Goal: Find specific page/section: Find specific page/section

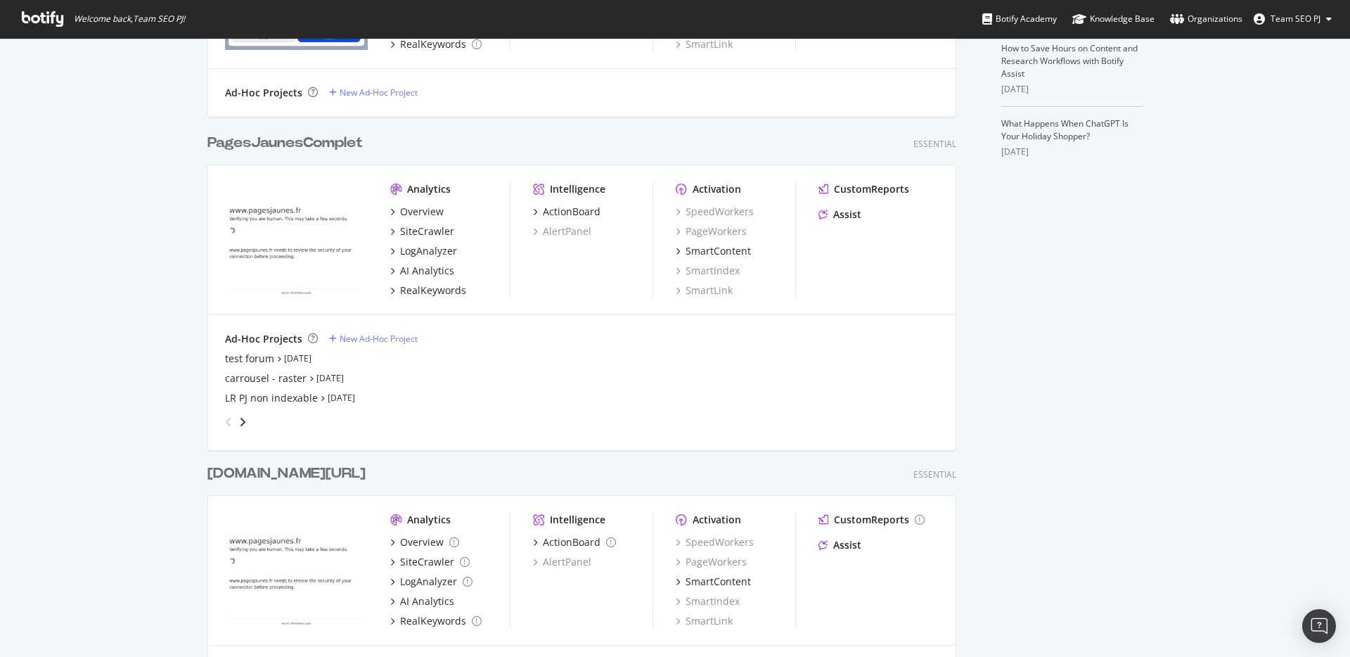
scroll to position [453, 0]
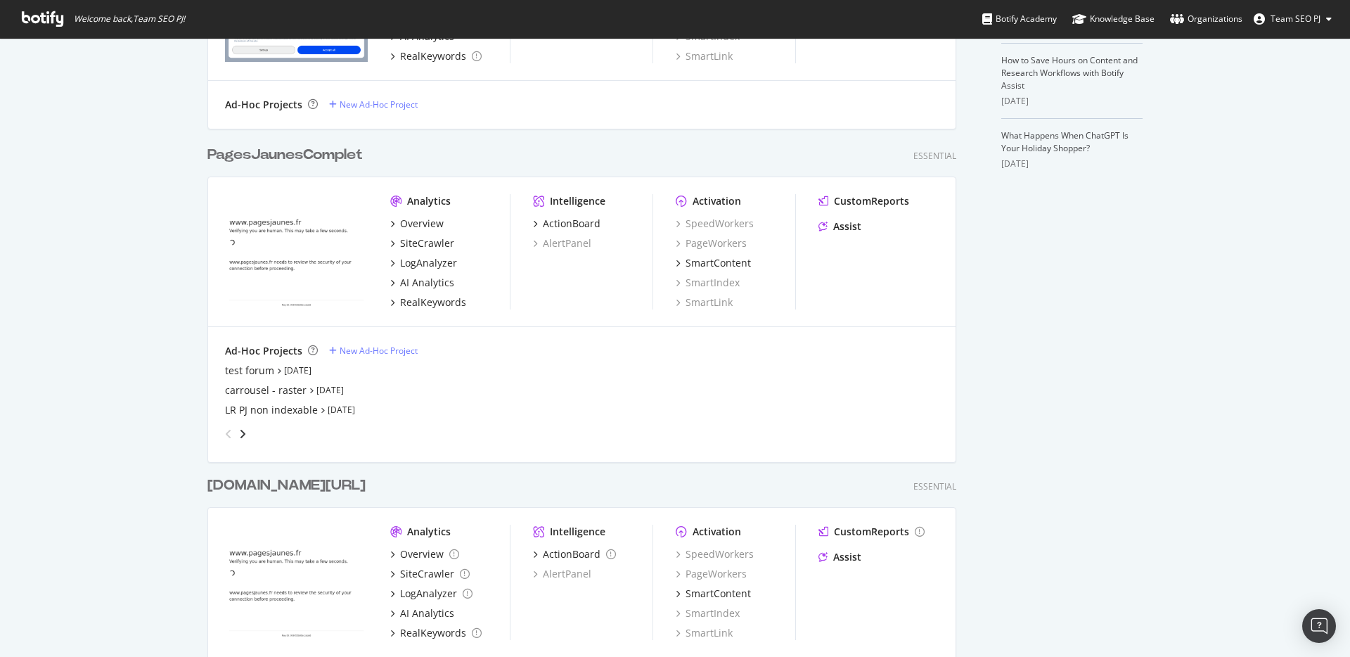
click at [323, 150] on div "PagesJaunesComplet" at bounding box center [284, 155] width 155 height 20
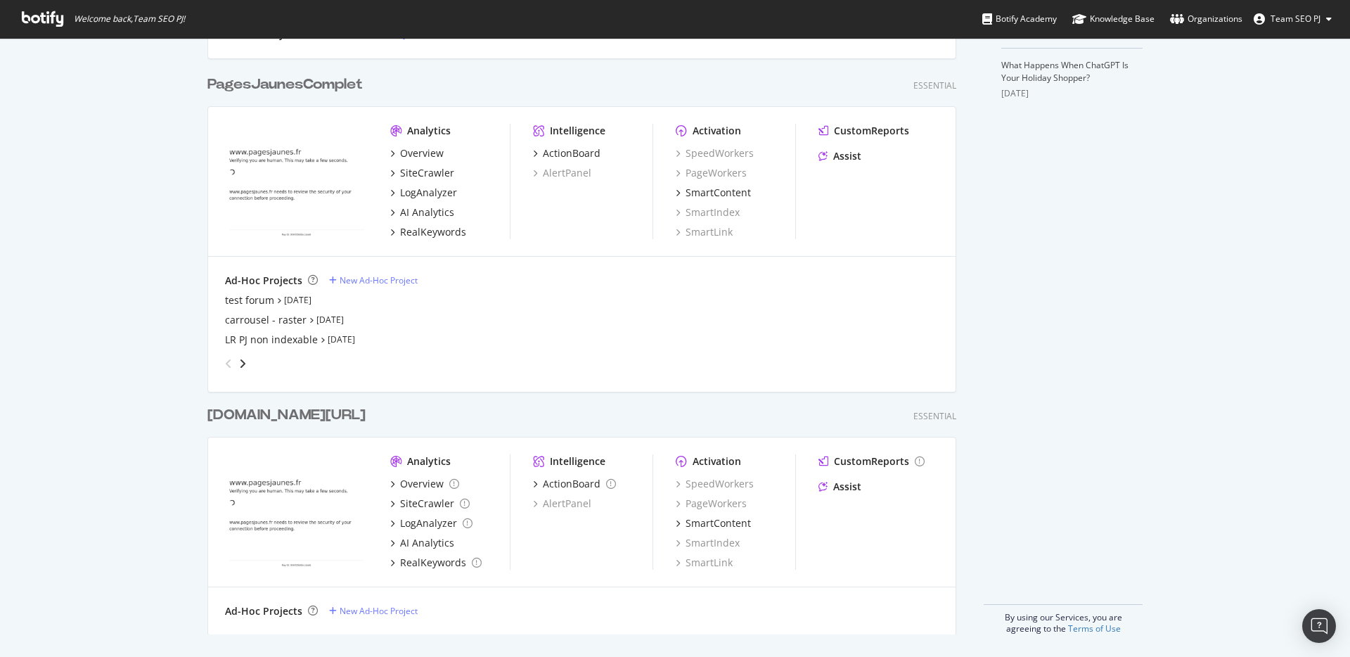
scroll to position [463, 0]
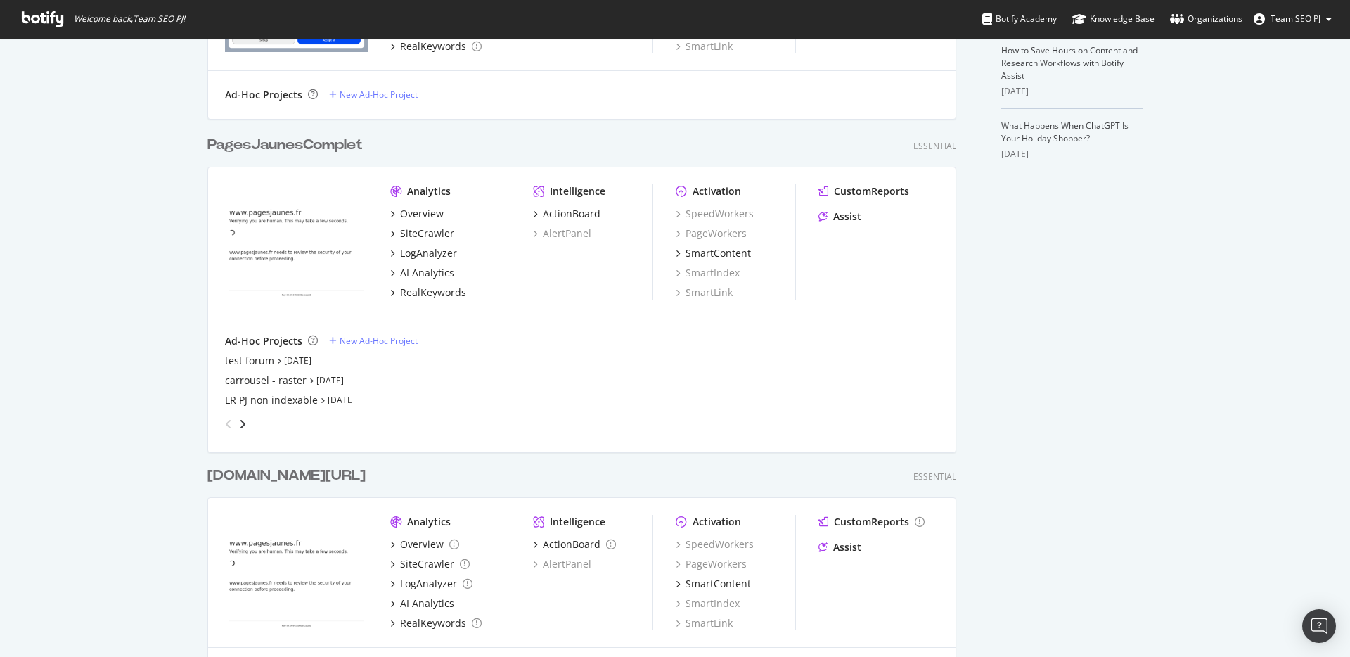
click at [295, 143] on div "PagesJaunesComplet" at bounding box center [284, 145] width 155 height 20
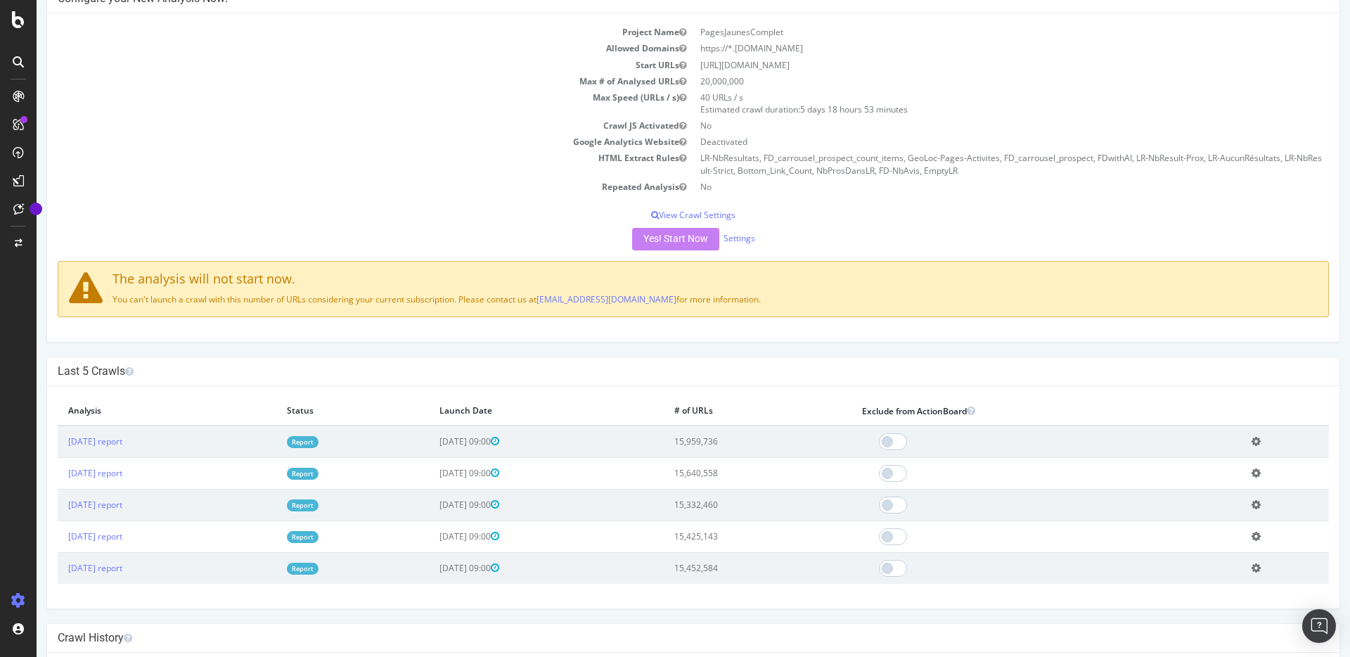
scroll to position [121, 0]
